Goal: Task Accomplishment & Management: Manage account settings

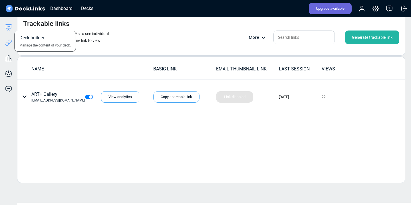
click at [8, 28] on icon at bounding box center [8, 27] width 7 height 7
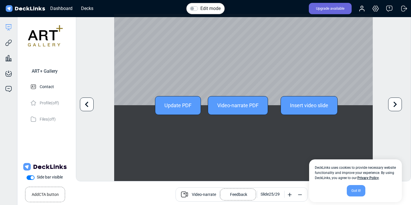
click at [398, 104] on icon at bounding box center [395, 104] width 11 height 11
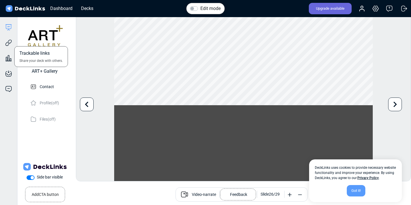
click at [12, 42] on div "Trackable links Share your deck with others." at bounding box center [8, 38] width 17 height 15
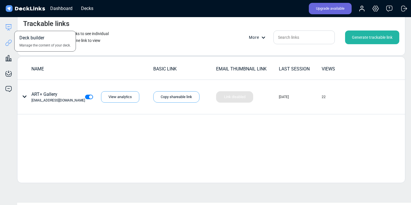
click at [11, 27] on icon at bounding box center [8, 27] width 7 height 7
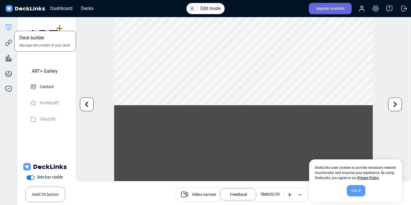
click at [35, 45] on span "Manage the content of your deck." at bounding box center [44, 45] width 51 height 5
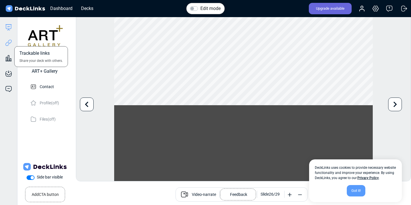
click at [10, 44] on icon at bounding box center [8, 42] width 7 height 7
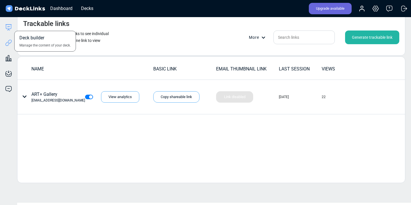
click at [11, 29] on icon at bounding box center [8, 27] width 7 height 7
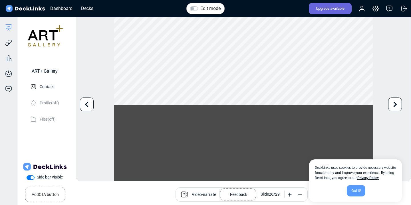
click at [200, 9] on label "Edit mode" at bounding box center [210, 8] width 20 height 7
click at [194, 9] on input "Edit mode" at bounding box center [192, 8] width 5 height 6
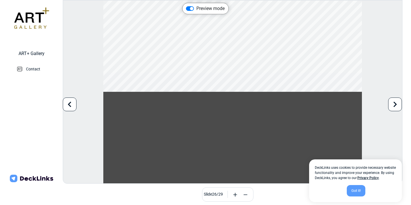
click at [194, 9] on div "Preview mode" at bounding box center [205, 8] width 39 height 7
click at [196, 8] on label "Preview mode" at bounding box center [210, 8] width 28 height 7
click at [189, 8] on input "Preview mode" at bounding box center [188, 8] width 5 height 6
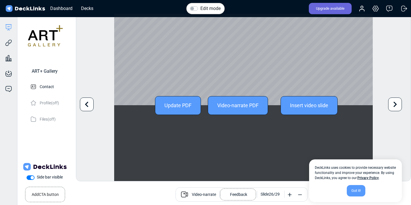
click at [173, 111] on div "Update PDF" at bounding box center [178, 105] width 46 height 19
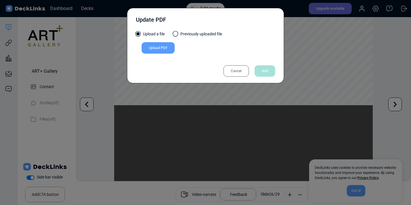
click at [167, 49] on div "Upload PDF" at bounding box center [158, 47] width 33 height 11
click at [0, 0] on input "Upload PDF" at bounding box center [0, 0] width 0 height 0
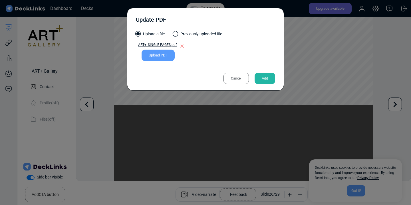
click at [265, 73] on div "Add" at bounding box center [265, 78] width 21 height 11
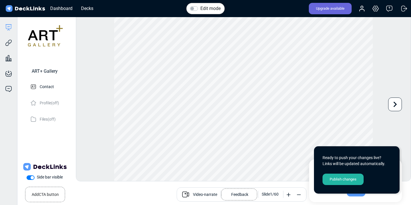
click at [200, 7] on label "Edit mode" at bounding box center [210, 8] width 20 height 7
click at [194, 7] on input "Edit mode" at bounding box center [192, 8] width 5 height 6
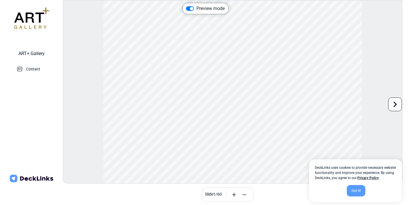
click at [397, 106] on icon at bounding box center [395, 104] width 11 height 11
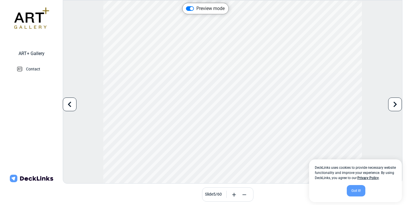
click at [397, 106] on icon at bounding box center [395, 104] width 11 height 11
click at [196, 7] on label "Preview mode" at bounding box center [210, 8] width 28 height 7
click at [189, 7] on input "Preview mode" at bounding box center [188, 8] width 5 height 6
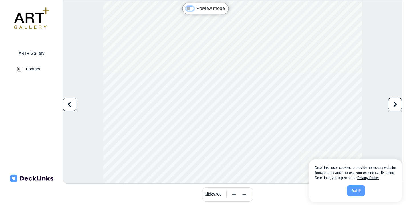
checkbox input "false"
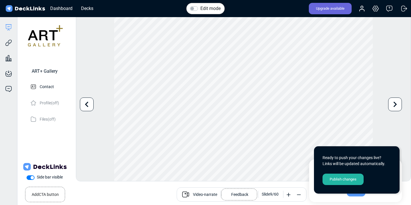
click at [351, 181] on div "Publish changes" at bounding box center [342, 179] width 41 height 11
